Goal: Information Seeking & Learning: Learn about a topic

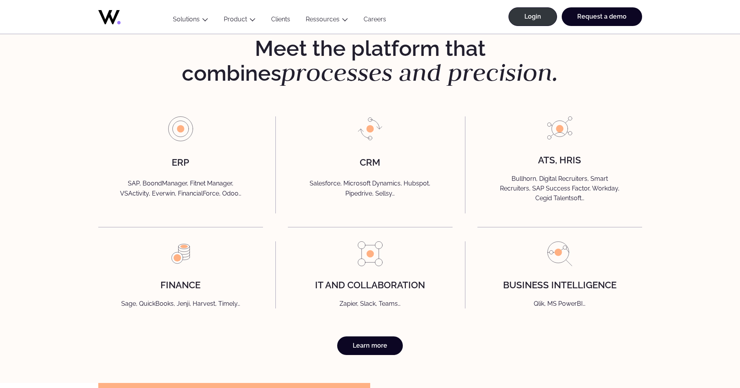
scroll to position [1762, 0]
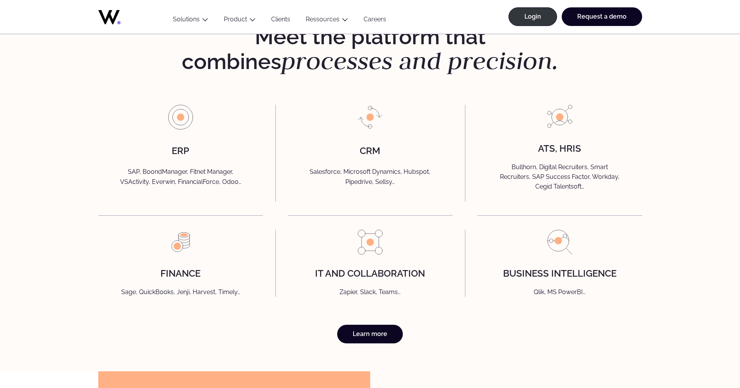
click at [186, 279] on h4 "finance" at bounding box center [180, 274] width 40 height 10
click at [348, 340] on link "Learn more" at bounding box center [370, 334] width 66 height 19
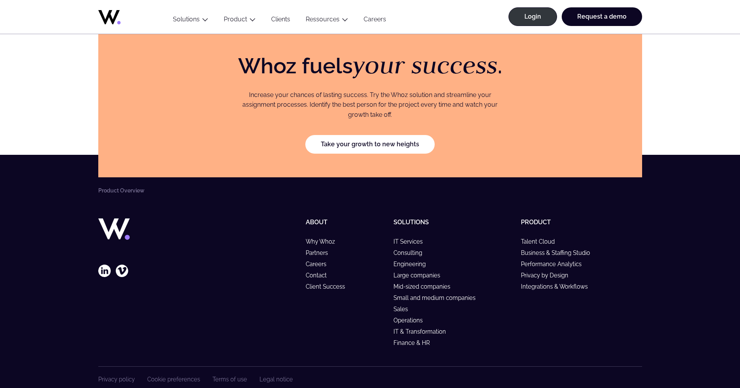
scroll to position [1367, 0]
